Goal: Register for event/course

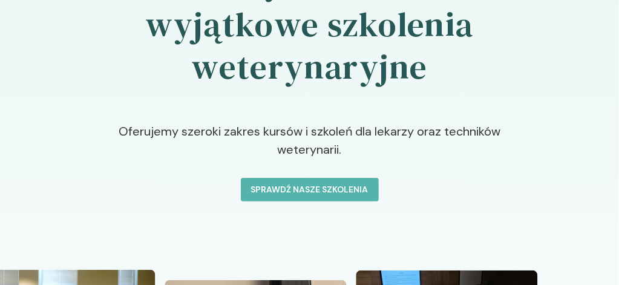
scroll to position [134, 0]
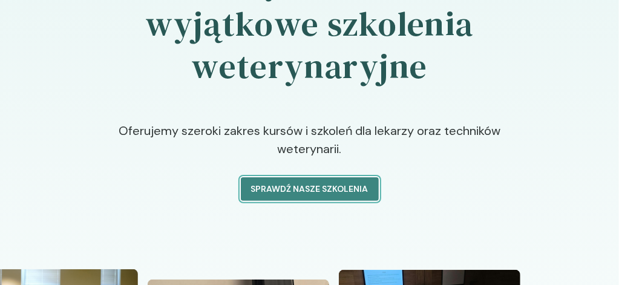
click at [331, 196] on p "Sprawdź nasze szkolenia" at bounding box center [309, 189] width 117 height 13
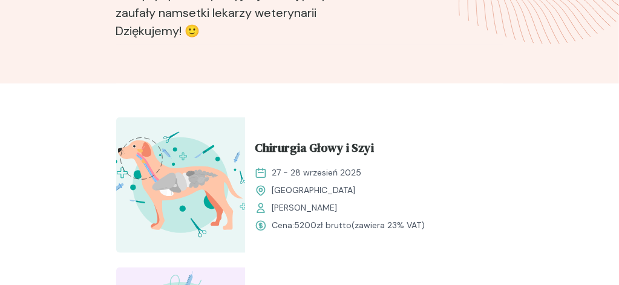
scroll to position [435, 0]
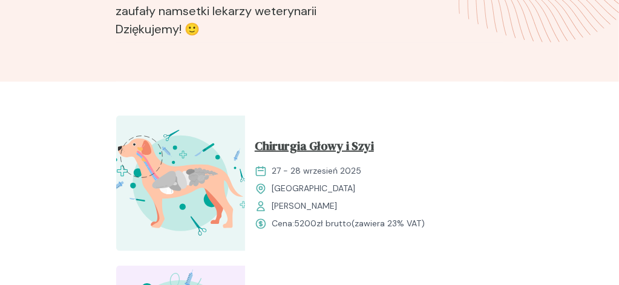
click at [364, 137] on span "Chirurgia Głowy i Szyi" at bounding box center [314, 148] width 119 height 23
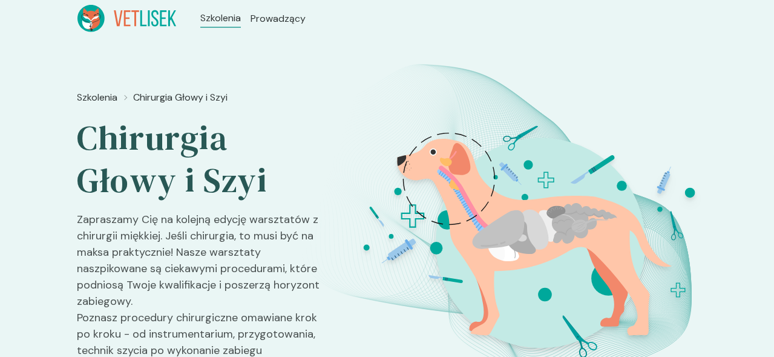
drag, startPoint x: 467, startPoint y: 3, endPoint x: 90, endPoint y: 178, distance: 415.8
click at [90, 211] on p "Zapraszamy Cię na kolejną edycję warsztatów z chirurgii miękkiej. Jeśli chirurg…" at bounding box center [203, 355] width 251 height 288
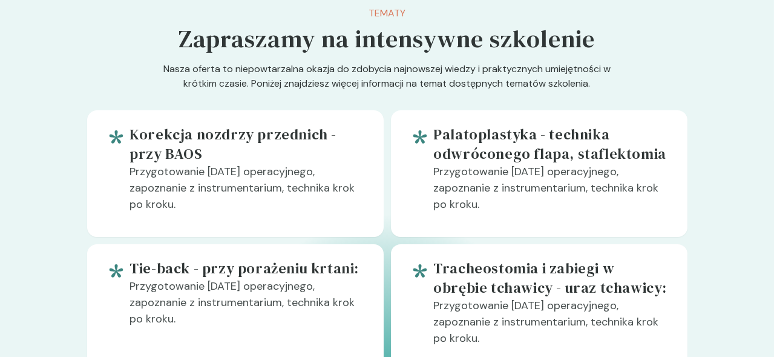
scroll to position [669, 0]
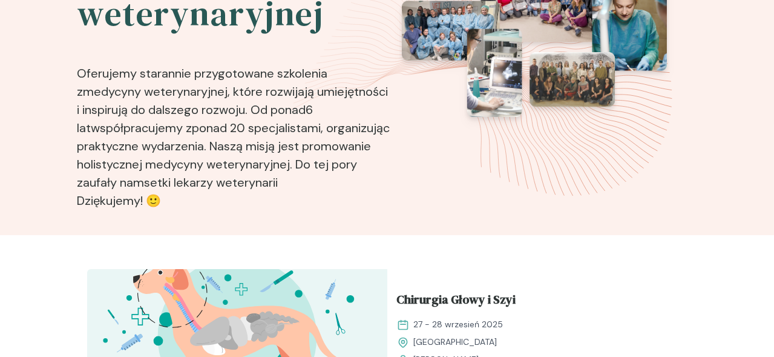
scroll to position [150, 0]
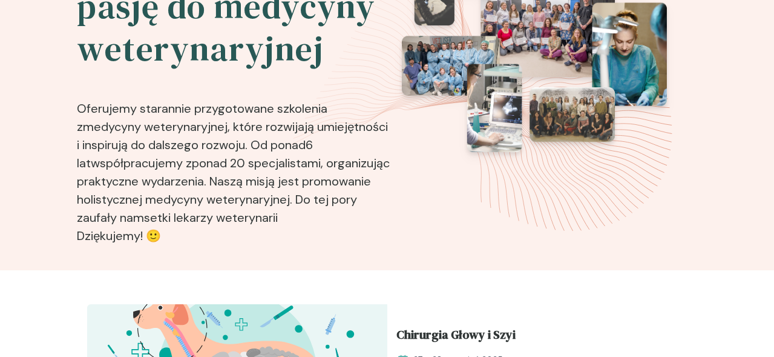
click at [326, 184] on div "Rozwijaj swoją pasję do medycyny weterynaryjnej Oferujemy starannie przygotowan…" at bounding box center [236, 93] width 316 height 314
